Goal: Information Seeking & Learning: Find specific fact

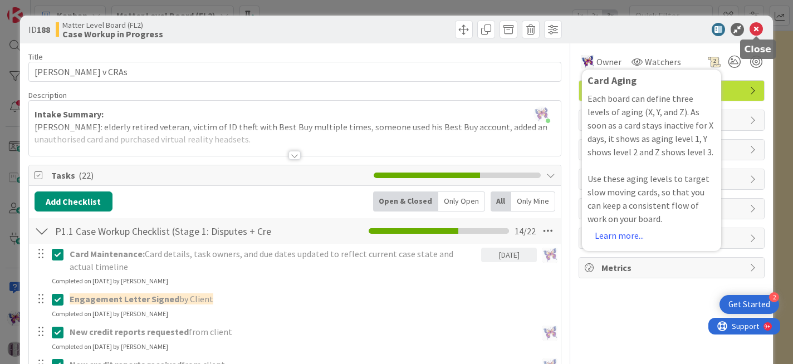
click at [750, 33] on icon at bounding box center [756, 29] width 13 height 13
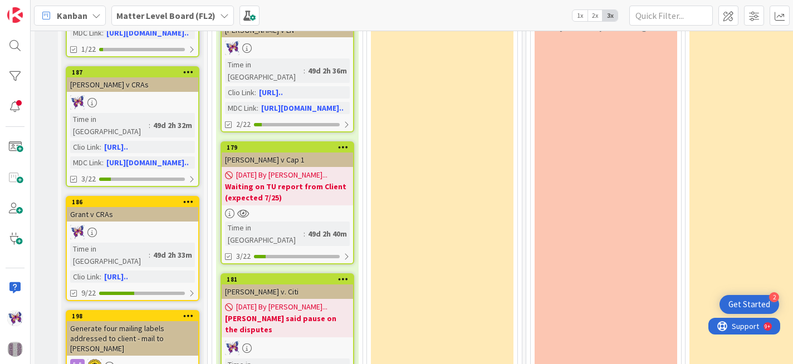
scroll to position [265, 0]
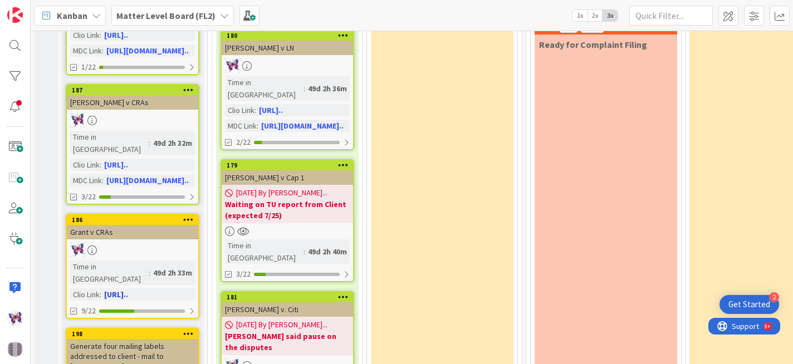
click at [135, 215] on div "186" at bounding box center [132, 220] width 131 height 10
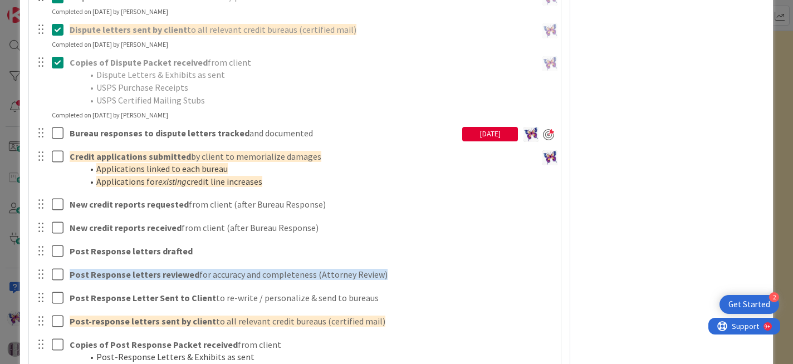
scroll to position [519, 0]
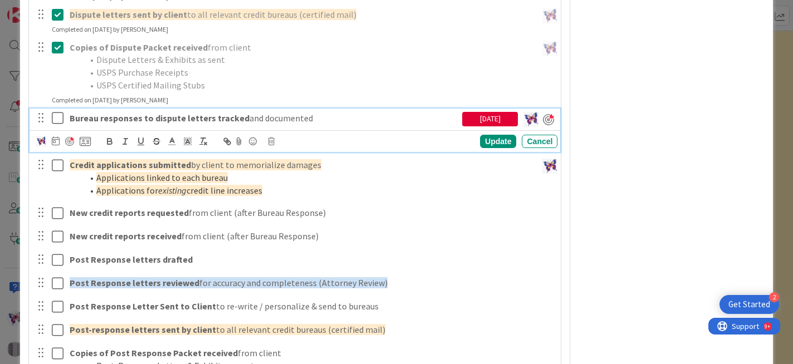
click at [58, 119] on icon at bounding box center [60, 117] width 17 height 13
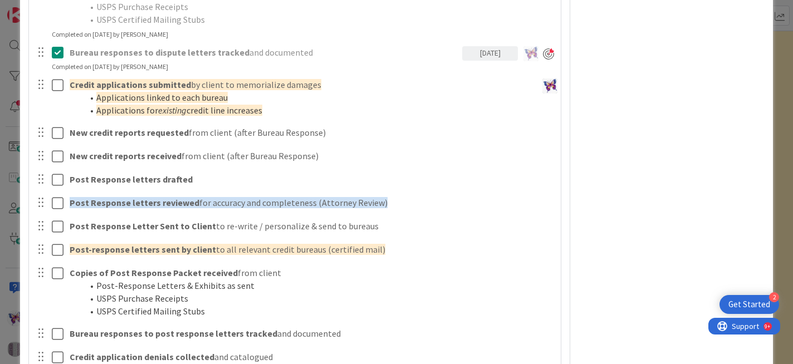
scroll to position [594, 0]
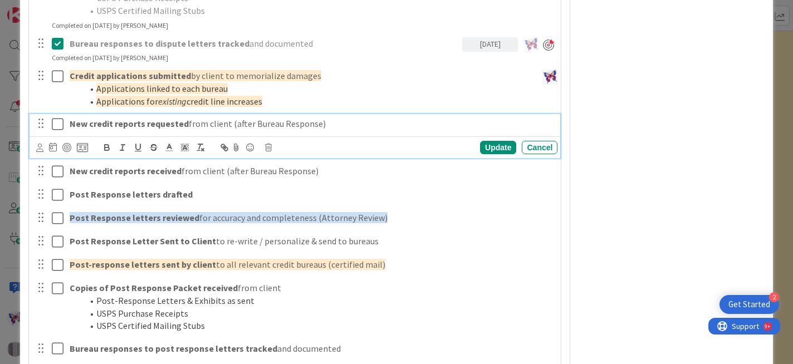
click at [57, 125] on icon at bounding box center [60, 124] width 17 height 13
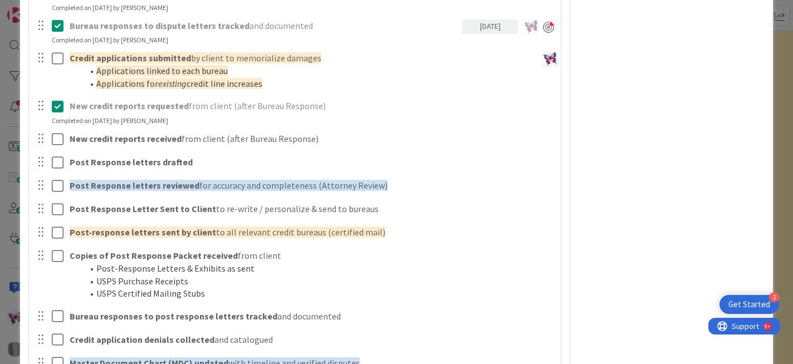
scroll to position [617, 0]
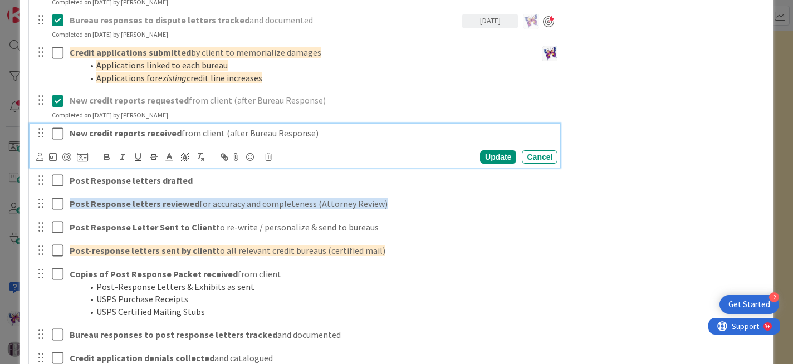
click at [55, 135] on icon at bounding box center [60, 133] width 17 height 13
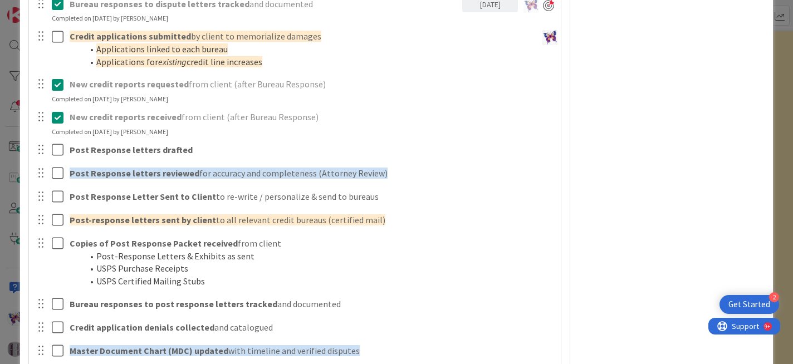
scroll to position [639, 0]
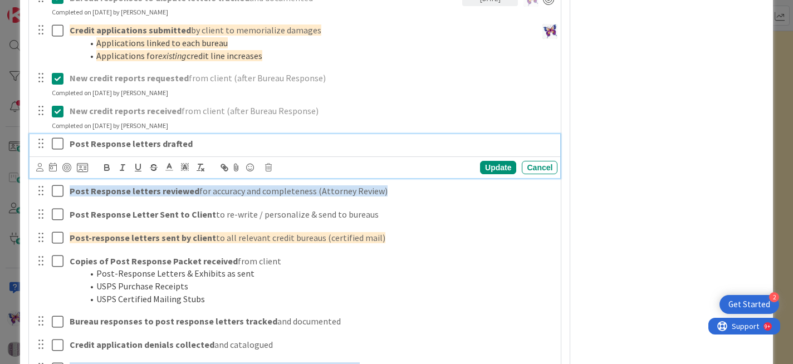
click at [57, 143] on icon at bounding box center [60, 143] width 17 height 13
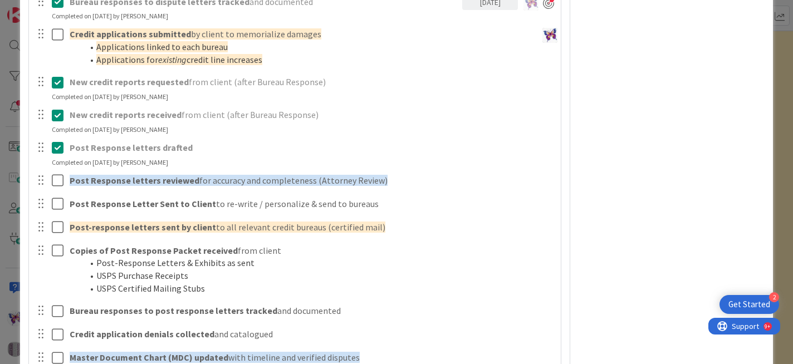
scroll to position [640, 0]
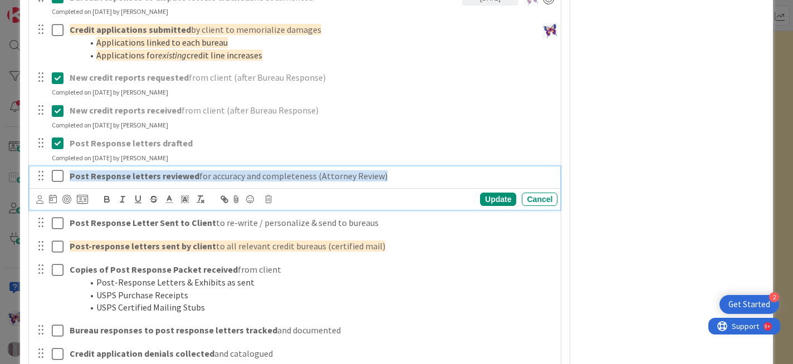
click at [84, 178] on strong "Post Response letters reviewed" at bounding box center [135, 175] width 130 height 11
click at [383, 178] on p "Post Response letters reviewed for accuracy and completeness (Attorney Review)" at bounding box center [311, 176] width 483 height 13
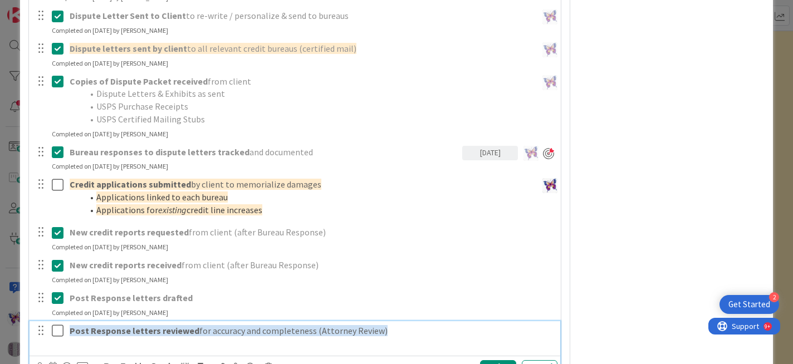
scroll to position [485, 0]
click at [58, 301] on icon at bounding box center [60, 298] width 17 height 13
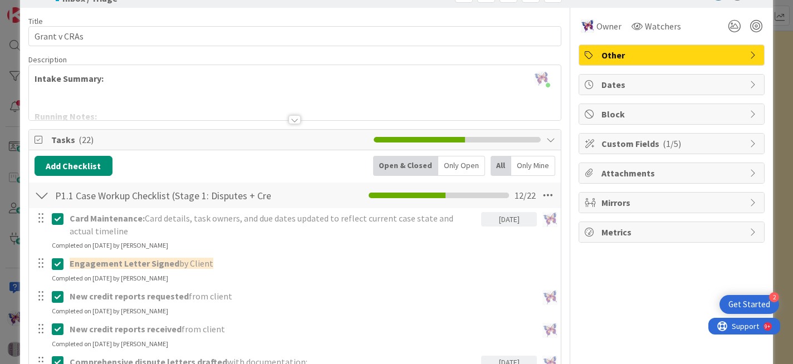
scroll to position [53, 0]
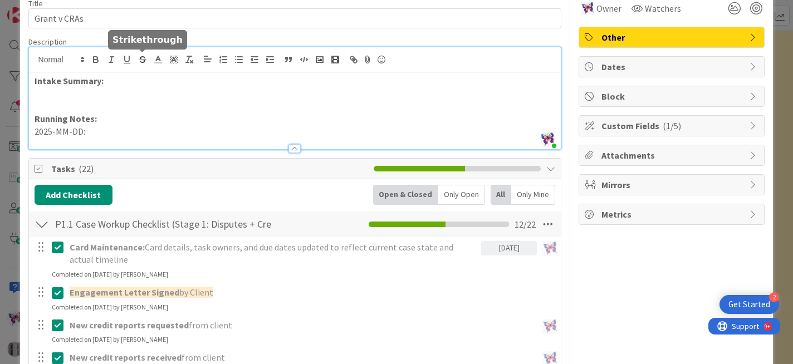
click at [138, 62] on div "[PERSON_NAME] joined 2 m ago Intake Summary: Running Notes: 2025-MM-DD:" at bounding box center [295, 98] width 532 height 102
click at [94, 58] on icon "button" at bounding box center [96, 58] width 4 height 3
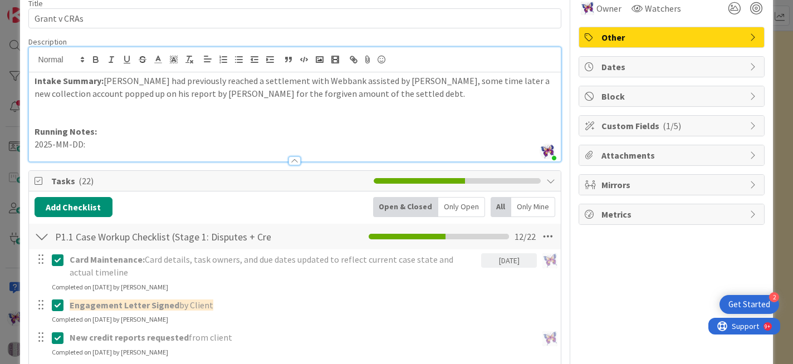
click at [90, 140] on p "2025-MM-DD:" at bounding box center [295, 144] width 521 height 13
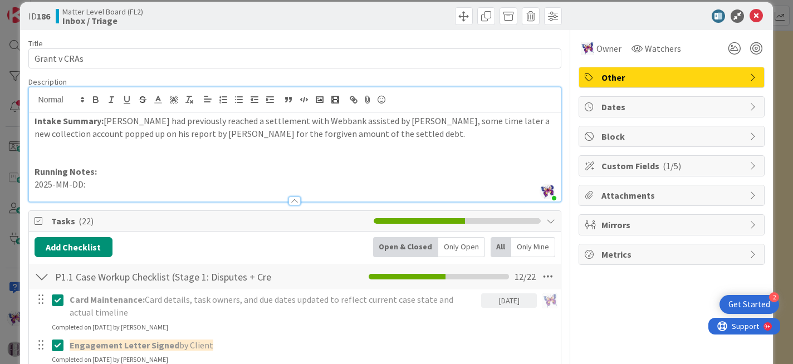
scroll to position [0, 0]
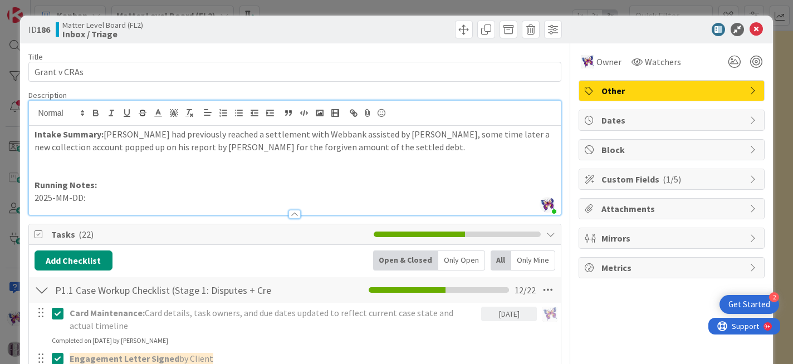
click at [305, 135] on p "Intake Summary: [PERSON_NAME] had previously reached a settlement with [PERSON_…" at bounding box center [295, 140] width 521 height 25
click at [121, 197] on p "2025-MM-DD:" at bounding box center [295, 198] width 521 height 13
click at [81, 198] on p "2025-MM-DD:" at bounding box center [295, 198] width 521 height 13
click at [757, 27] on icon at bounding box center [756, 29] width 13 height 13
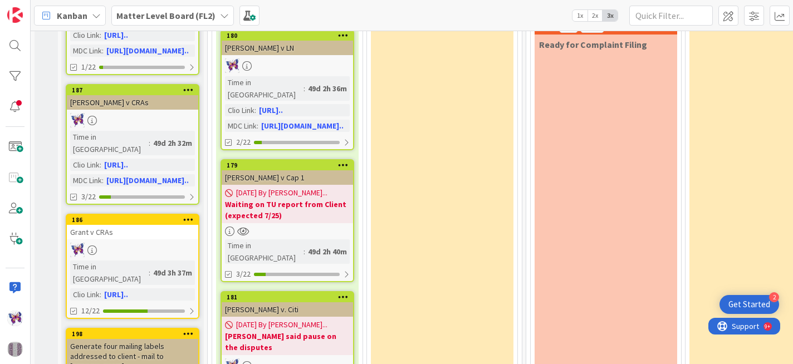
scroll to position [286, 0]
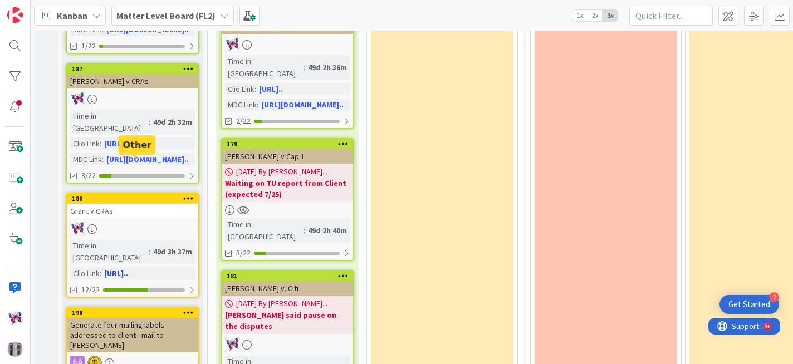
click at [154, 195] on div "186" at bounding box center [135, 199] width 126 height 8
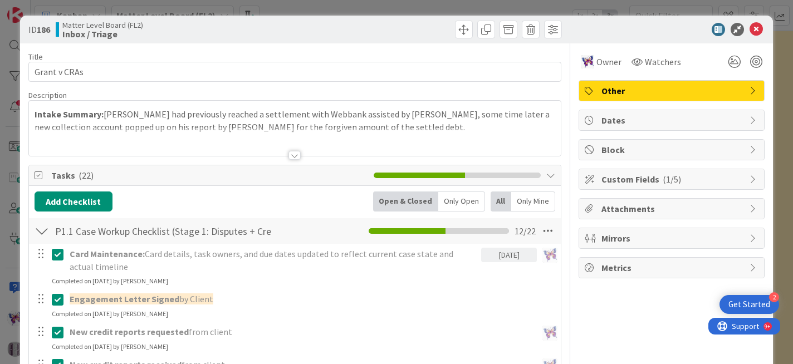
click at [404, 128] on div at bounding box center [295, 142] width 532 height 28
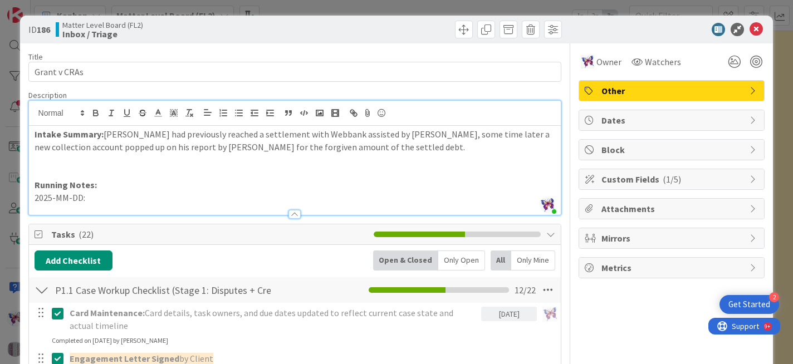
drag, startPoint x: 406, startPoint y: 151, endPoint x: 104, endPoint y: 134, distance: 302.4
click at [104, 134] on p "Intake Summary: [PERSON_NAME] had previously reached a settlement with [PERSON_…" at bounding box center [295, 140] width 521 height 25
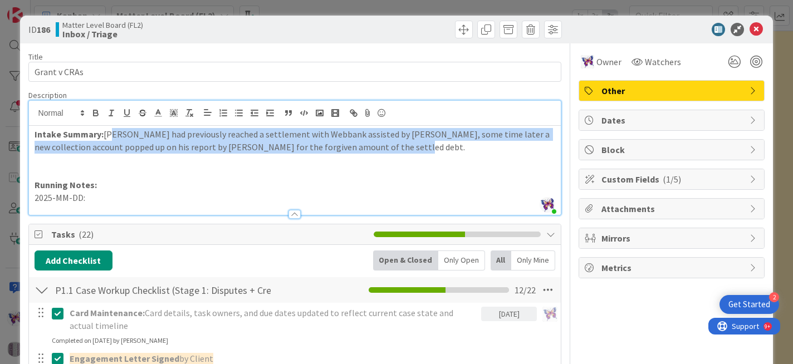
drag, startPoint x: 419, startPoint y: 149, endPoint x: 114, endPoint y: 138, distance: 306.0
click at [114, 138] on p "Intake Summary: [PERSON_NAME] had previously reached a settlement with [PERSON_…" at bounding box center [295, 140] width 521 height 25
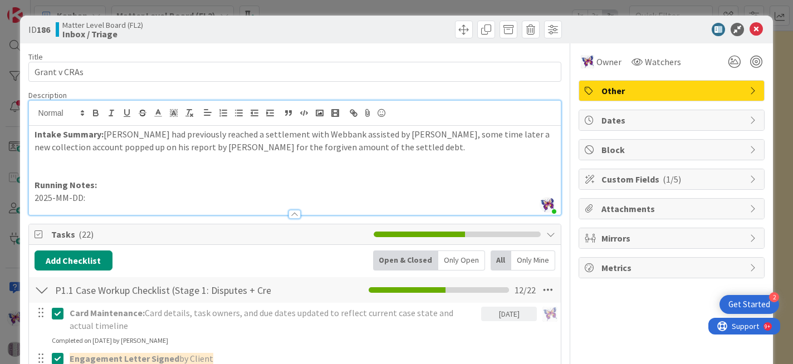
click at [105, 135] on p "Intake Summary: [PERSON_NAME] had previously reached a settlement with [PERSON_…" at bounding box center [295, 140] width 521 height 25
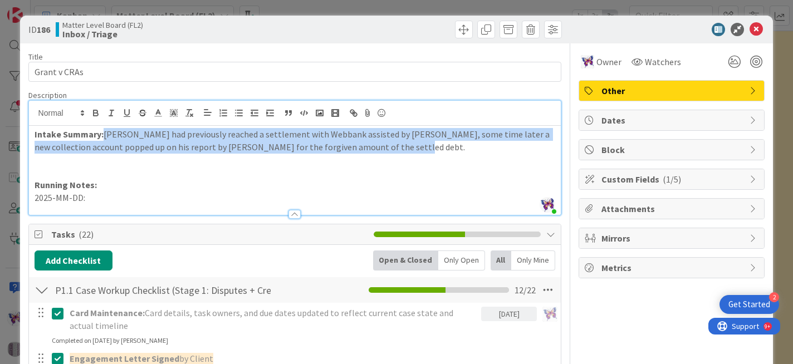
drag, startPoint x: 103, startPoint y: 131, endPoint x: 405, endPoint y: 145, distance: 302.2
click at [405, 146] on p "Intake Summary: [PERSON_NAME] had previously reached a settlement with [PERSON_…" at bounding box center [295, 140] width 521 height 25
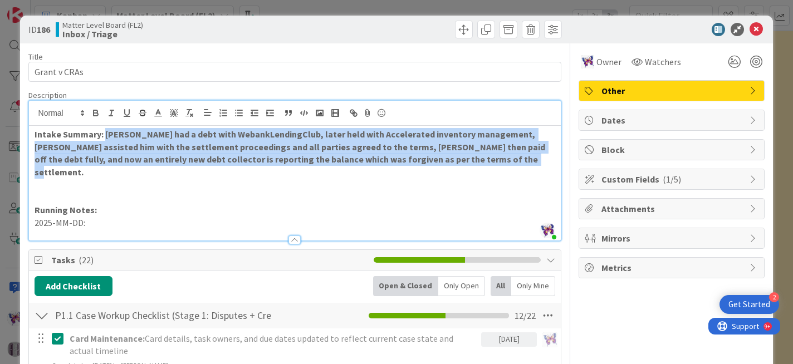
drag, startPoint x: 502, startPoint y: 159, endPoint x: 105, endPoint y: 136, distance: 397.2
click at [105, 136] on p "Intake Summary: [PERSON_NAME] had a debt with WebankLendingClub, later held wit…" at bounding box center [295, 153] width 521 height 51
click at [96, 114] on icon "button" at bounding box center [96, 113] width 10 height 10
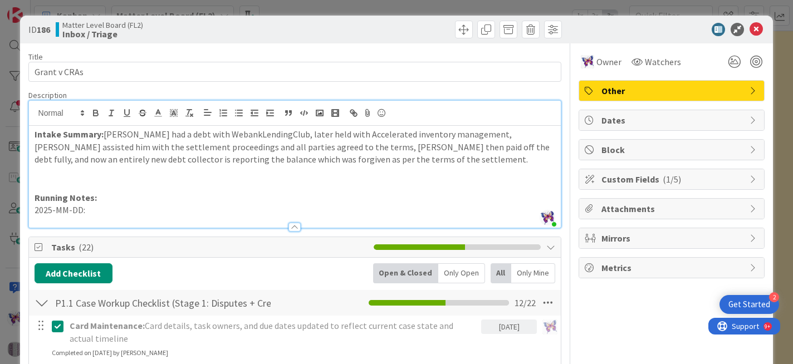
click at [433, 167] on p at bounding box center [295, 172] width 521 height 13
click at [123, 178] on p at bounding box center [295, 172] width 521 height 13
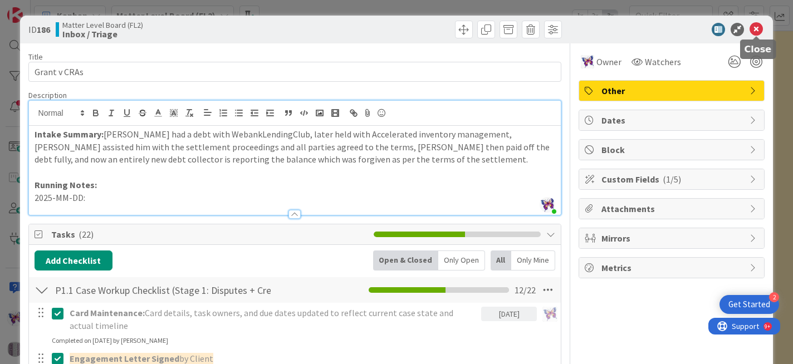
click at [757, 31] on icon at bounding box center [756, 29] width 13 height 13
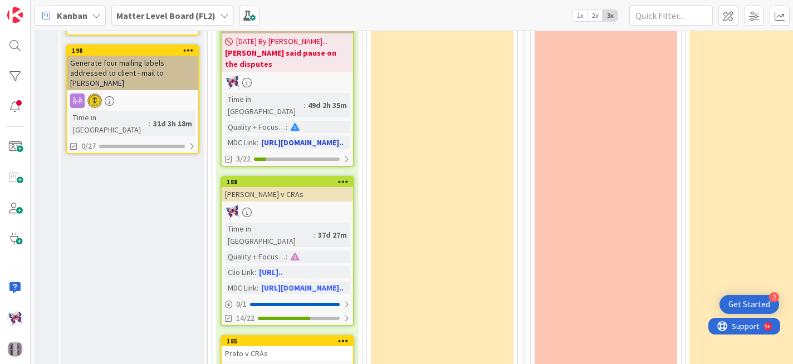
scroll to position [548, 0]
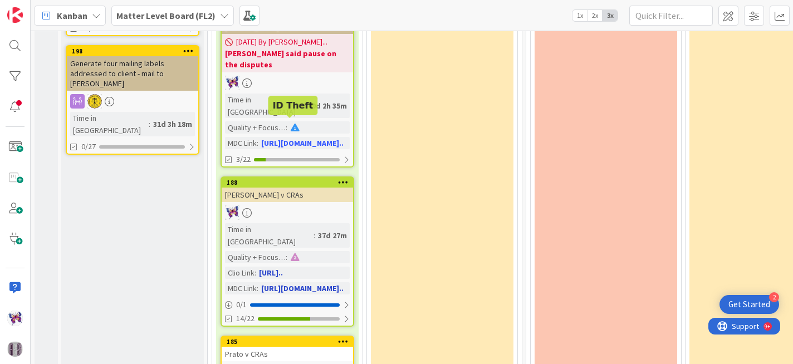
click at [289, 179] on div "188" at bounding box center [290, 183] width 126 height 8
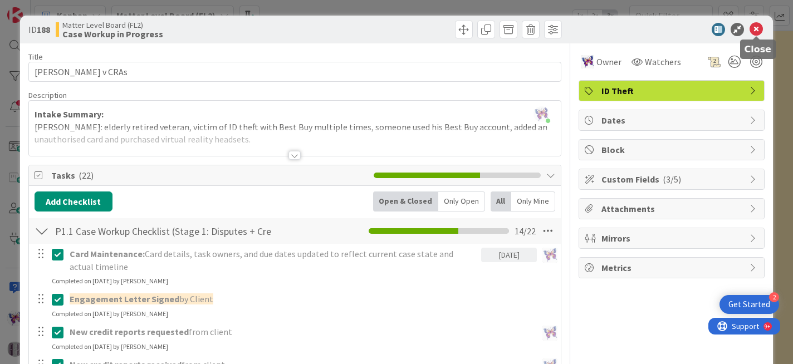
click at [757, 30] on icon at bounding box center [756, 29] width 13 height 13
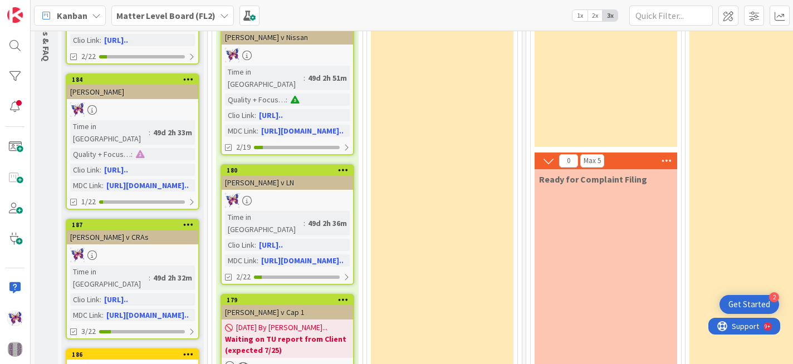
scroll to position [99, 0]
